Goal: Information Seeking & Learning: Learn about a topic

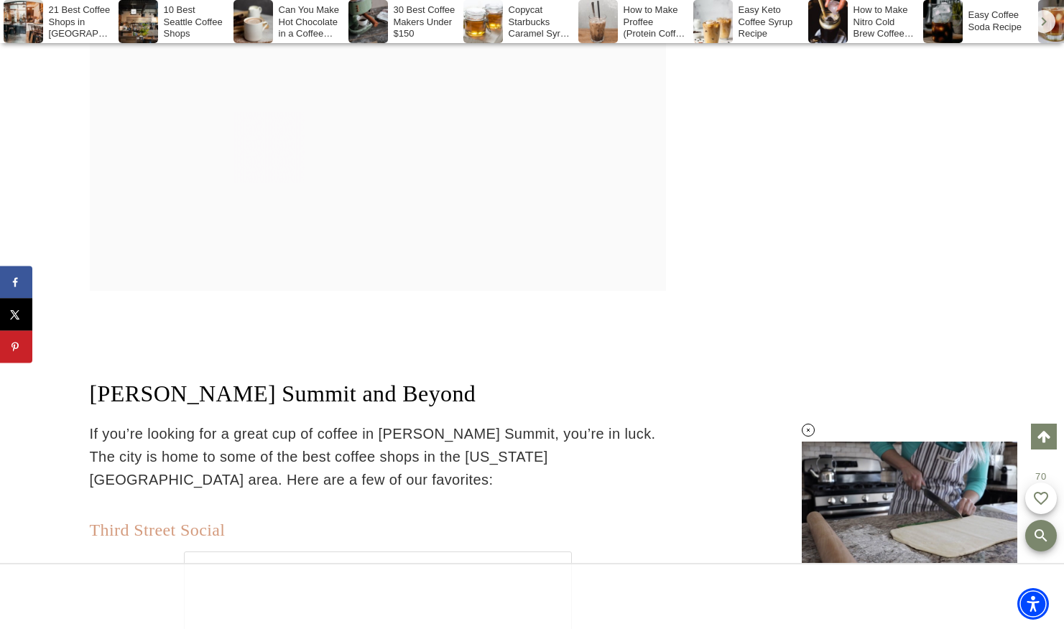
click at [170, 521] on link "Third Street Social" at bounding box center [158, 530] width 136 height 19
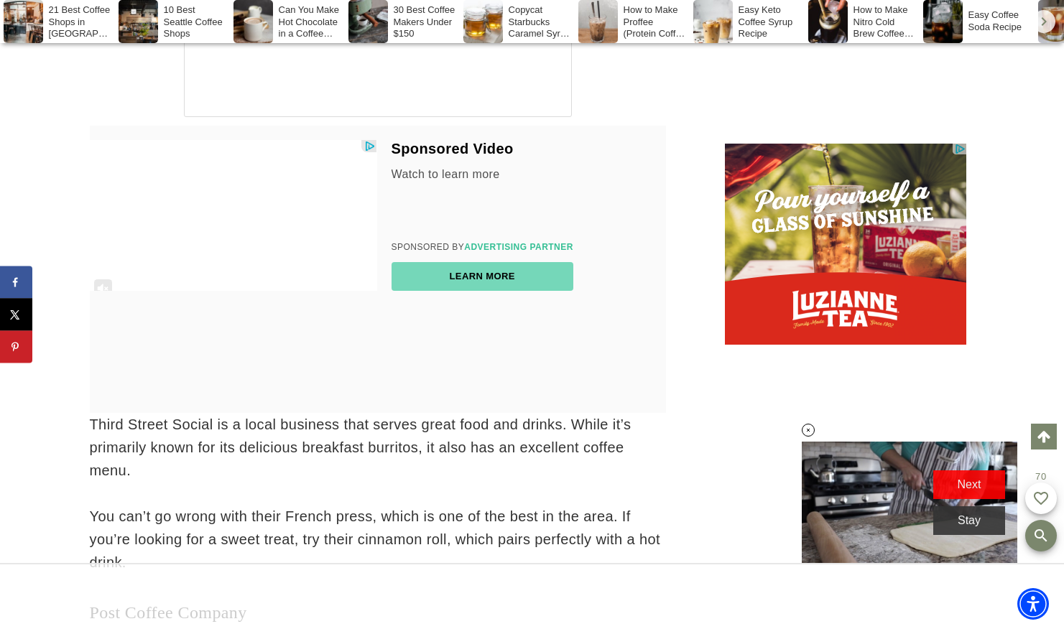
drag, startPoint x: 121, startPoint y: 7, endPoint x: 24, endPoint y: 93, distance: 129.3
click at [121, 603] on link "Post Coffee Company" at bounding box center [168, 612] width 157 height 19
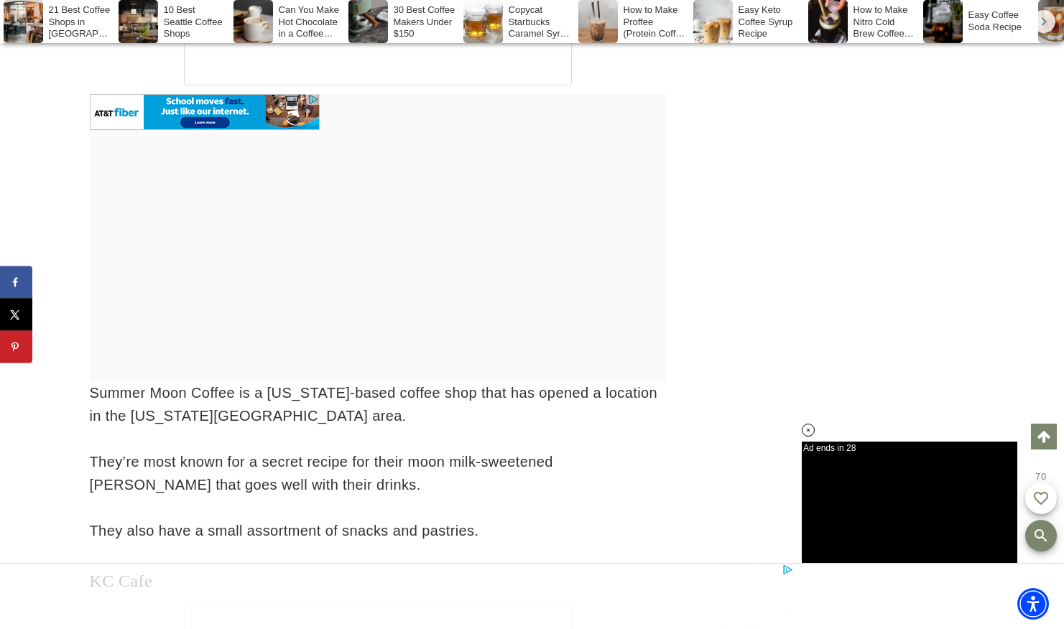
scroll to position [35697, 0]
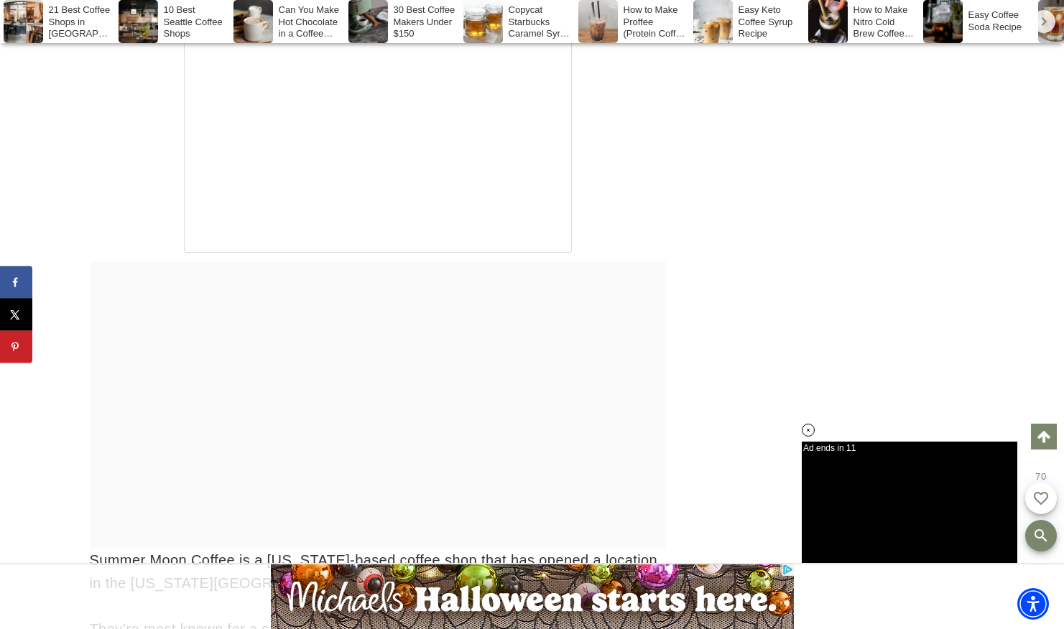
scroll to position [0, 0]
